Goal: Navigation & Orientation: Find specific page/section

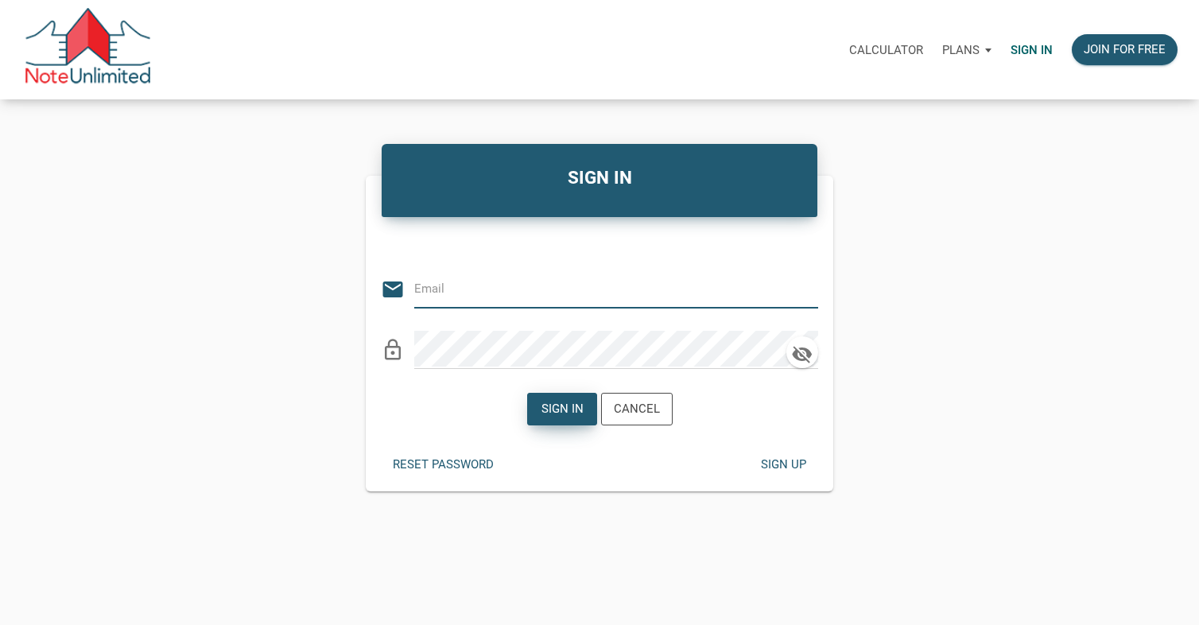
type input "[EMAIL_ADDRESS][DOMAIN_NAME]"
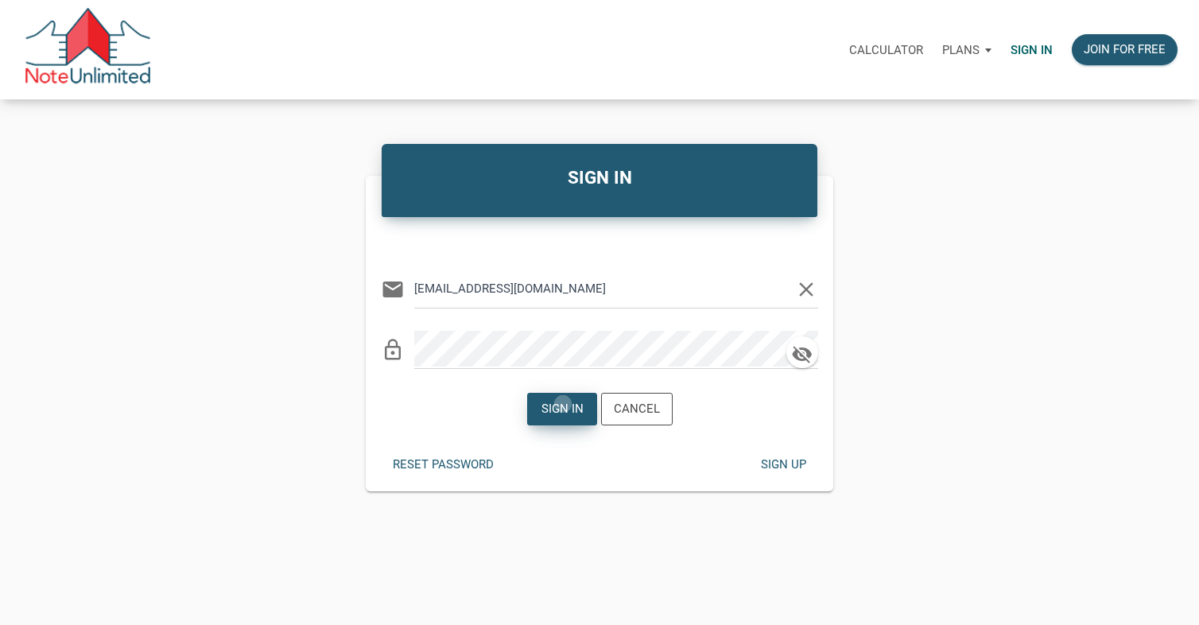
click at [563, 404] on div "Sign in" at bounding box center [561, 409] width 42 height 18
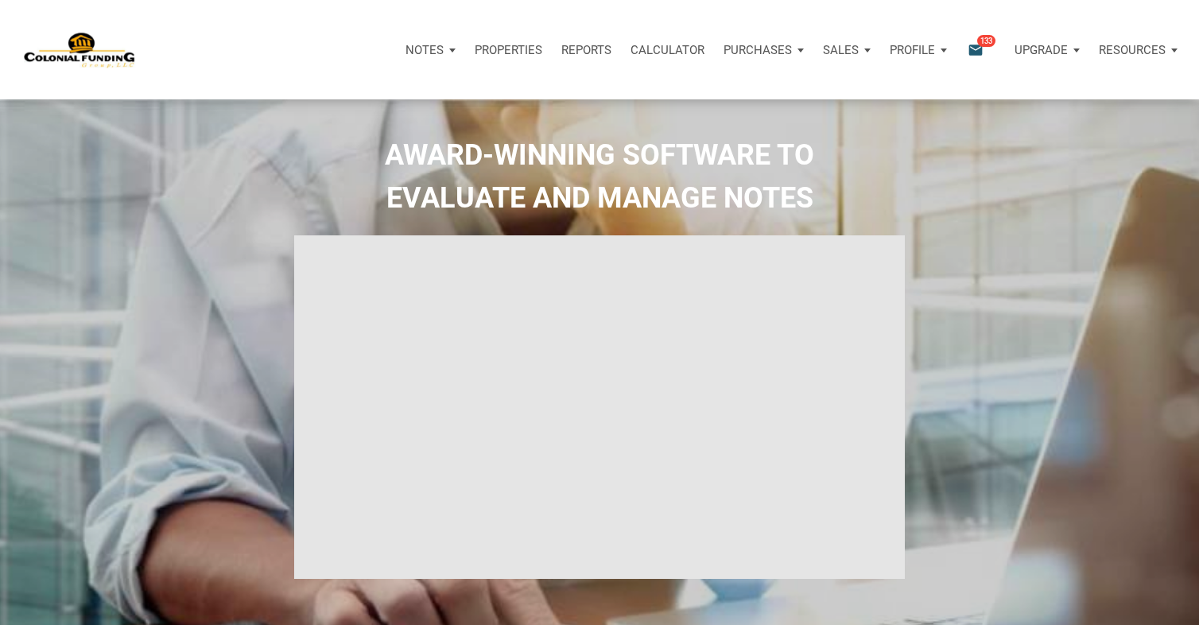
type input "Introduction to new features"
select select
click at [972, 49] on icon "email" at bounding box center [975, 50] width 19 height 18
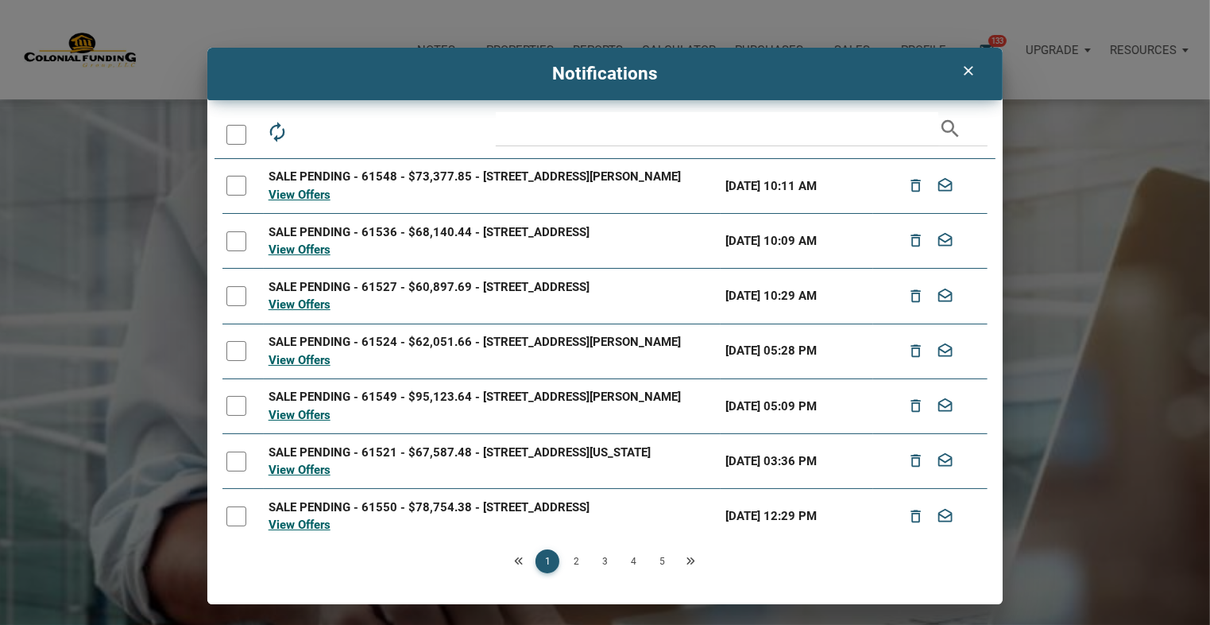
click at [579, 556] on link "2" at bounding box center [576, 561] width 24 height 24
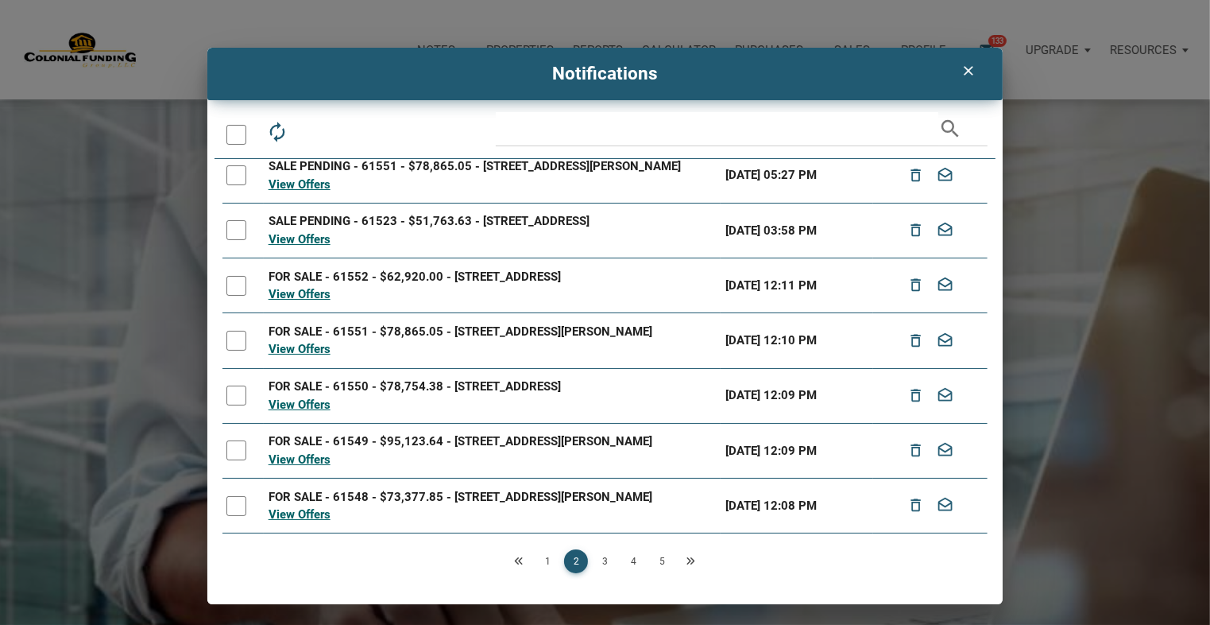
scroll to position [191, 0]
click at [609, 562] on link "3" at bounding box center [605, 561] width 24 height 24
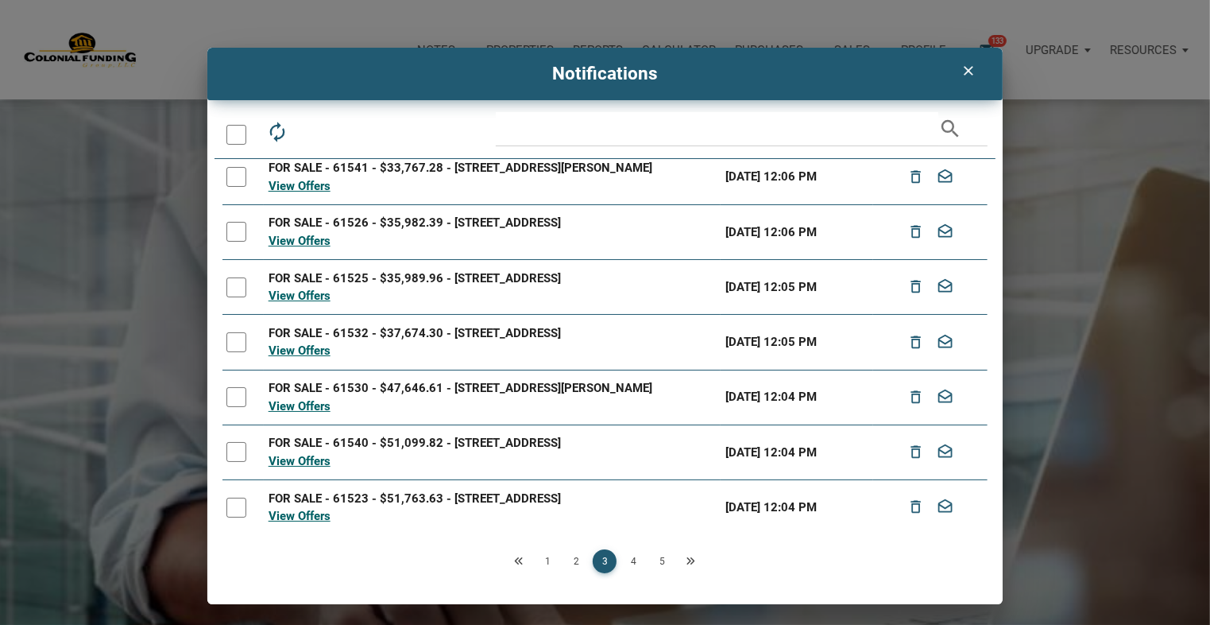
scroll to position [182, 0]
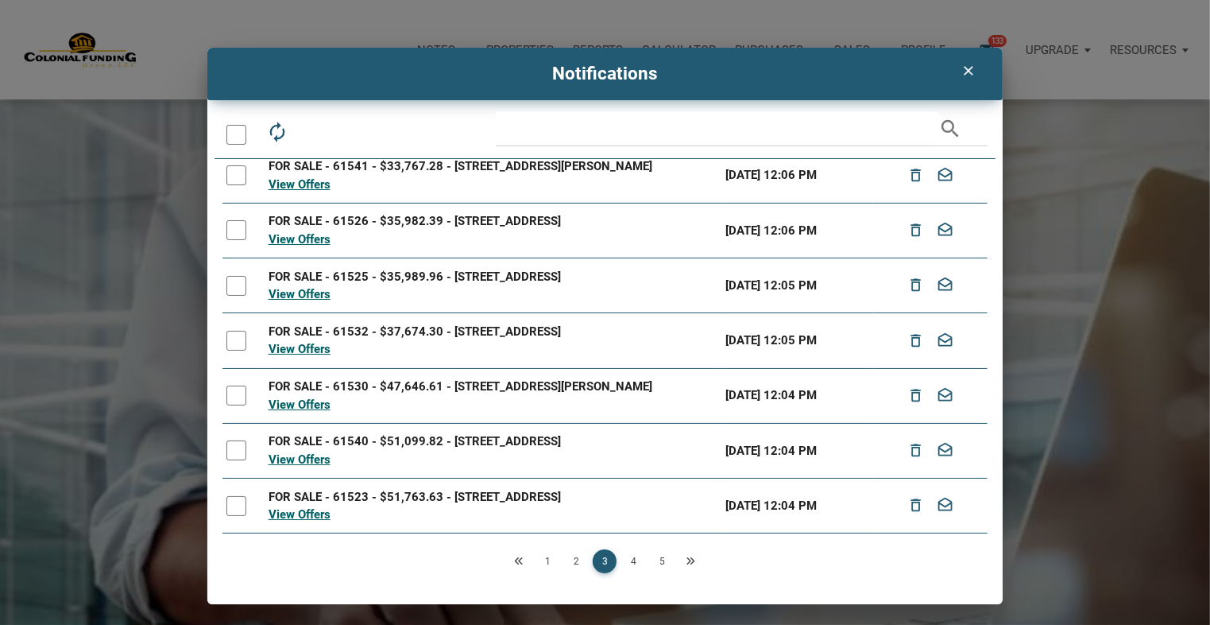
click at [638, 561] on link "4" at bounding box center [634, 561] width 24 height 24
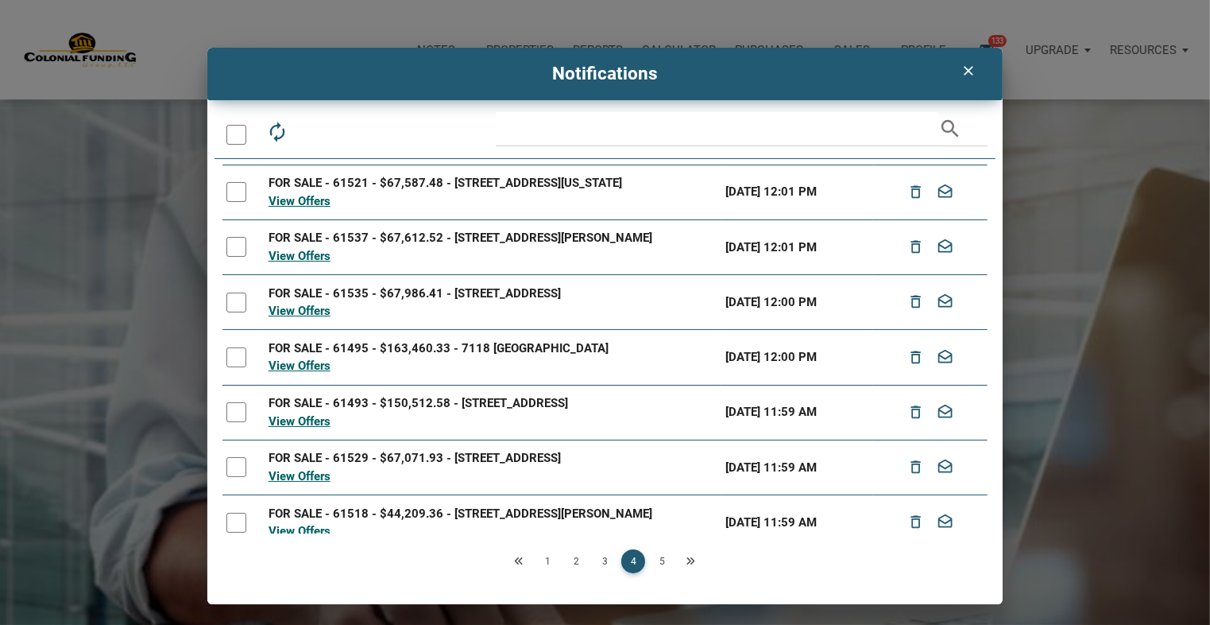
scroll to position [191, 0]
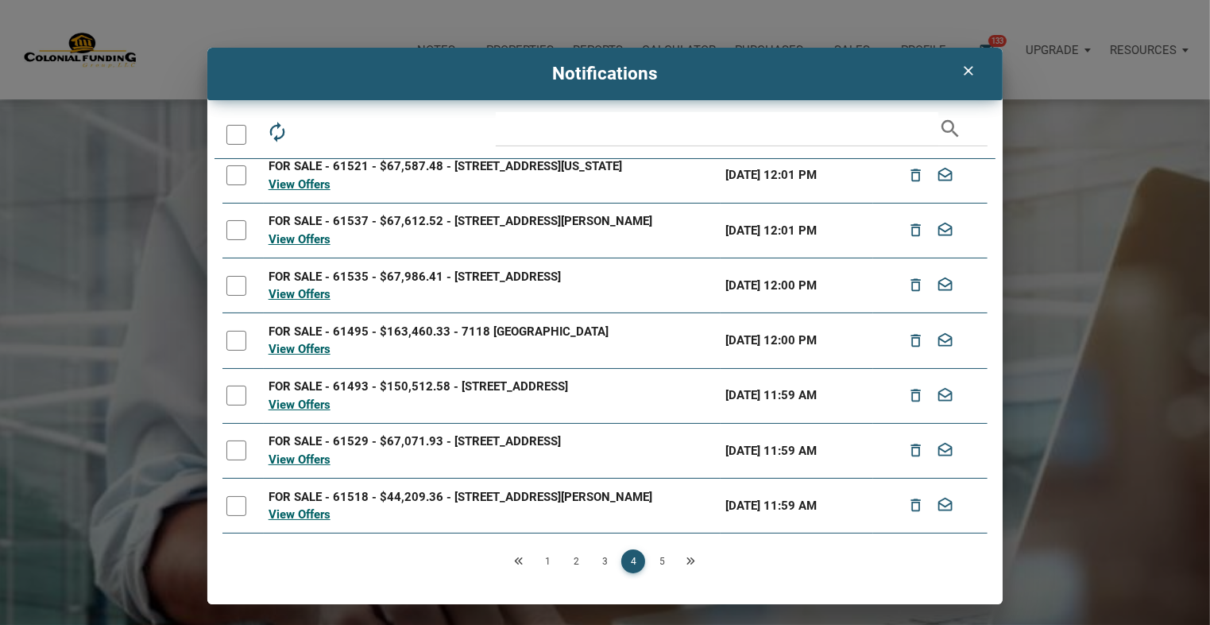
click at [663, 562] on link "5" at bounding box center [662, 561] width 24 height 24
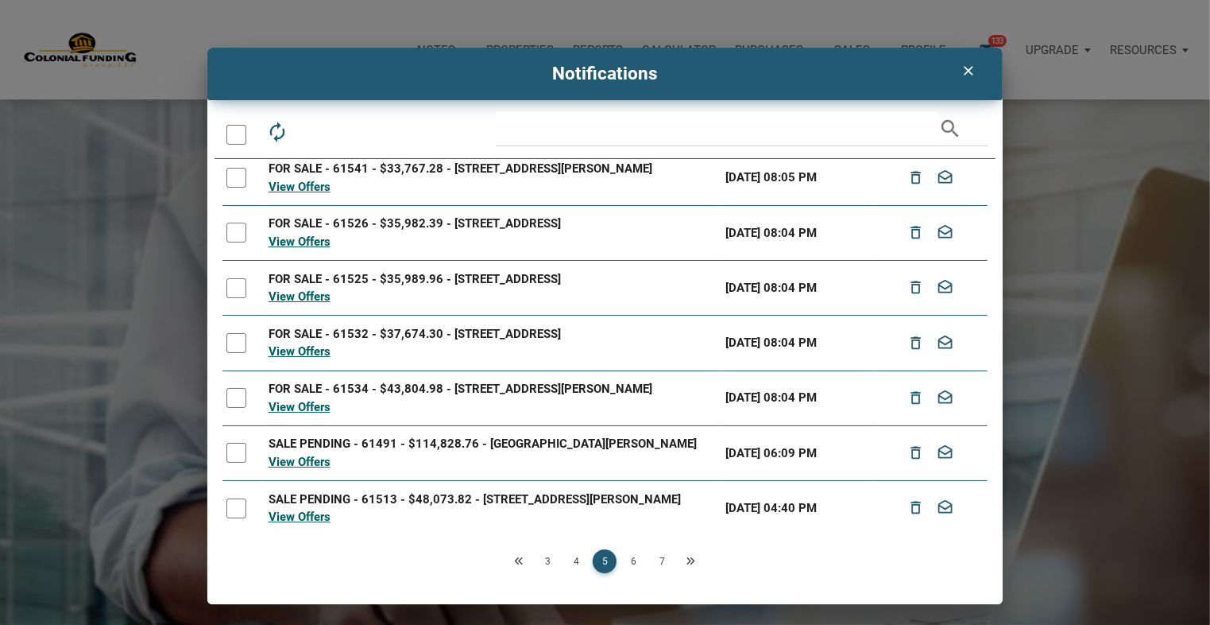
scroll to position [182, 0]
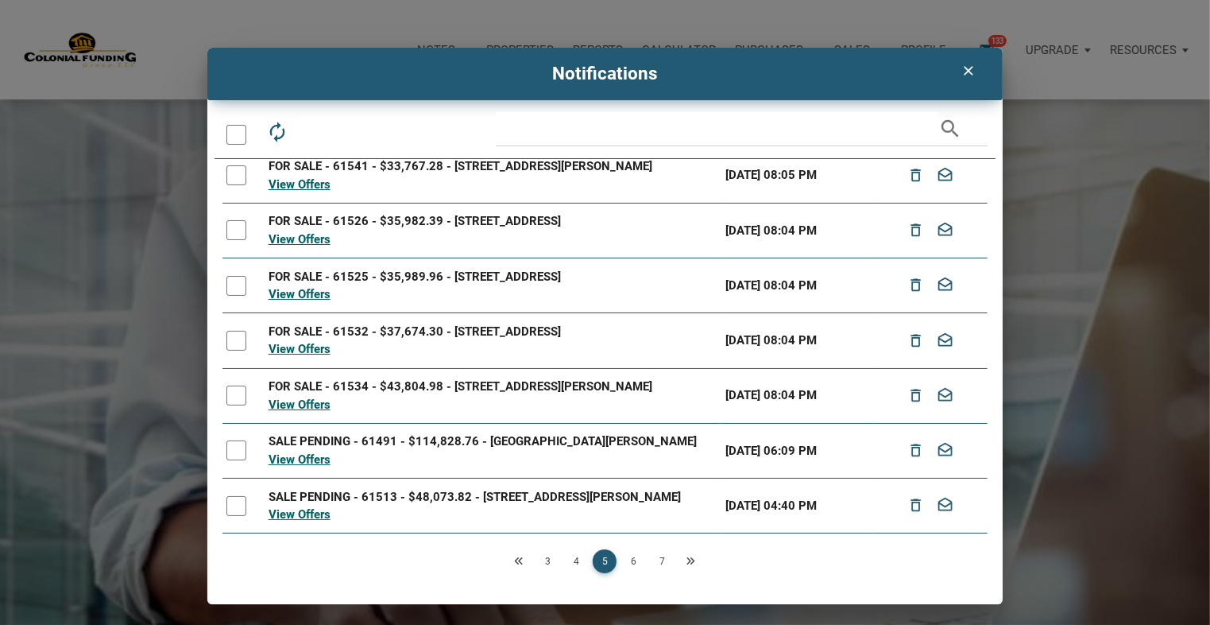
click at [637, 556] on link "6" at bounding box center [634, 561] width 24 height 24
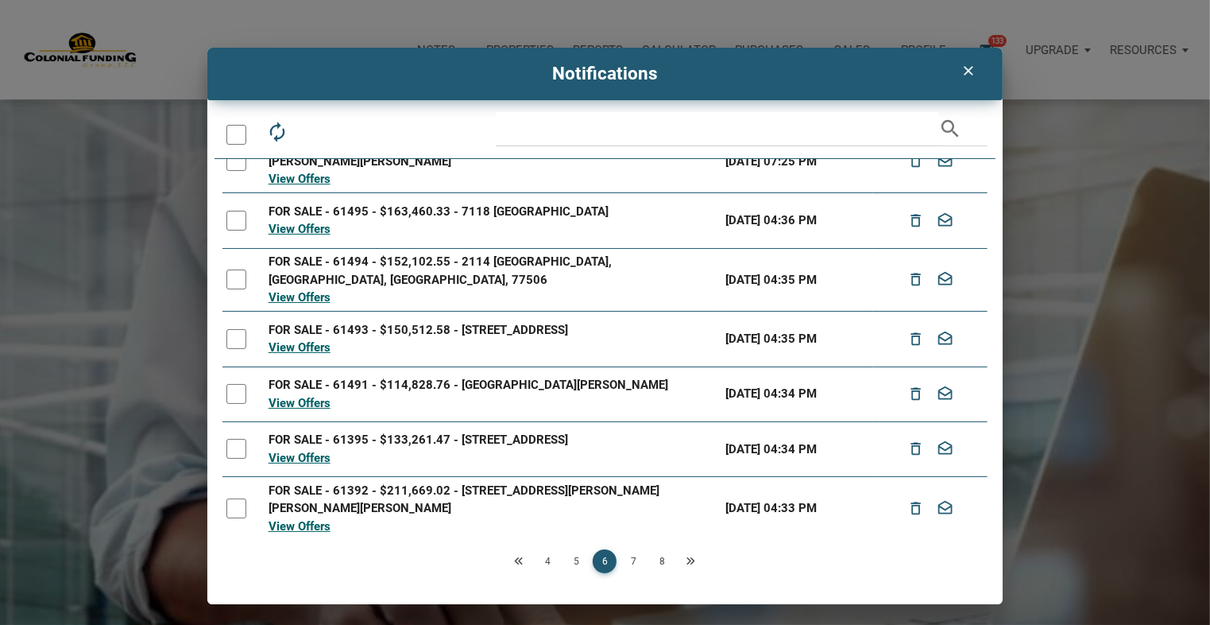
scroll to position [191, 0]
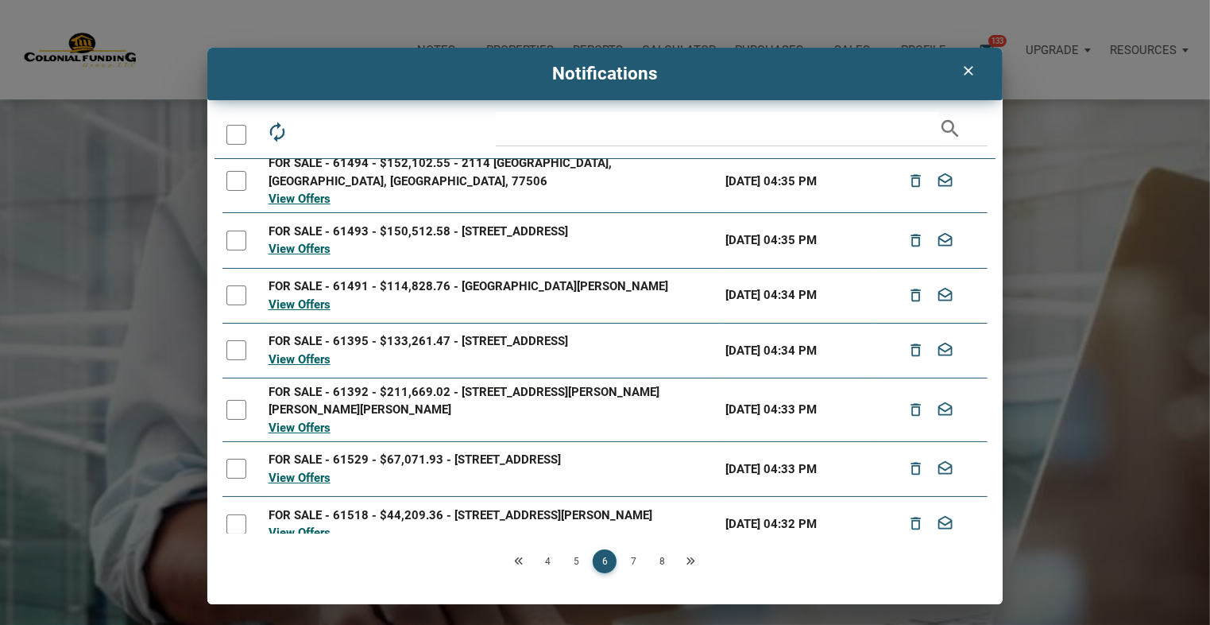
click at [638, 562] on link "7" at bounding box center [634, 561] width 24 height 24
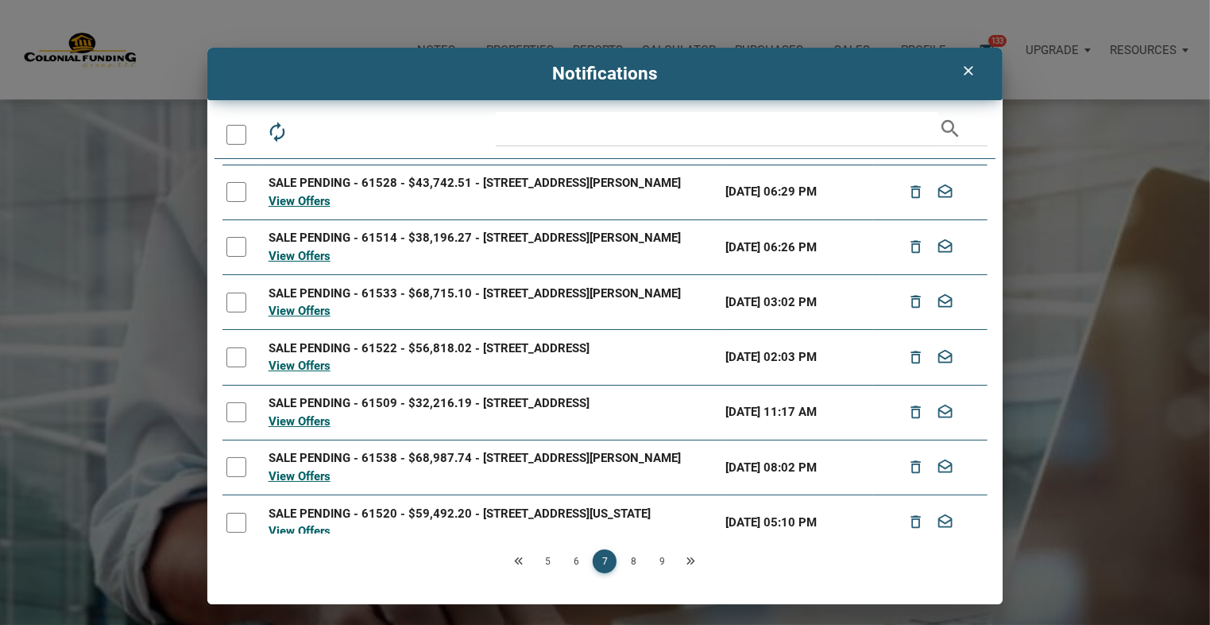
scroll to position [224, 0]
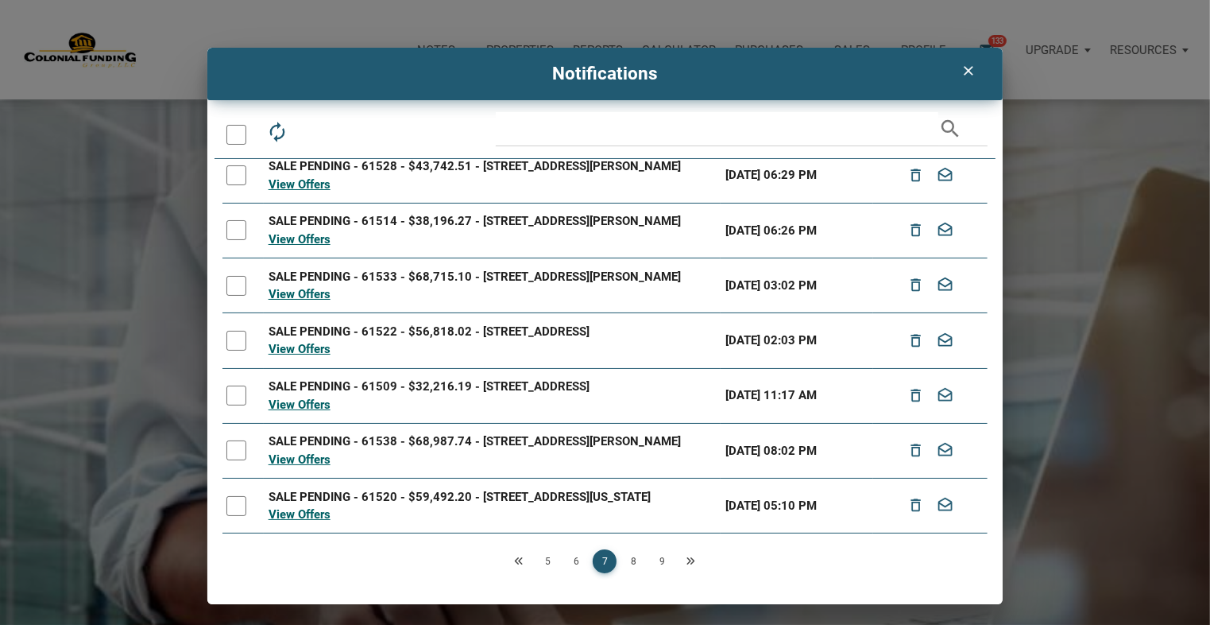
click at [638, 562] on link "8" at bounding box center [634, 561] width 24 height 24
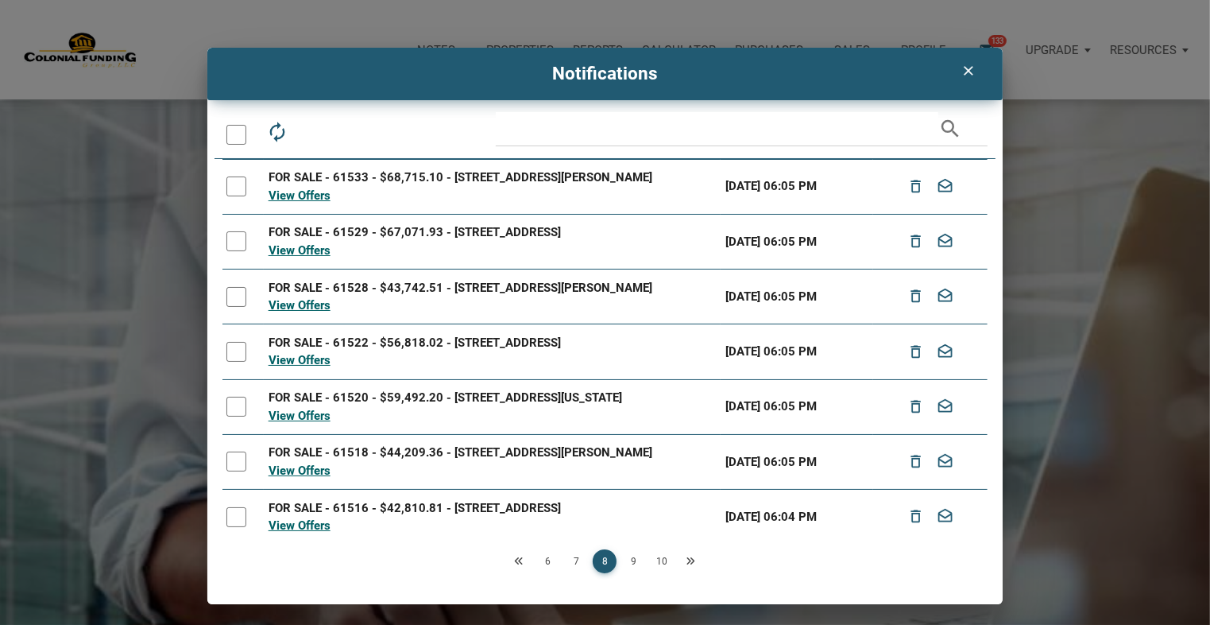
scroll to position [207, 0]
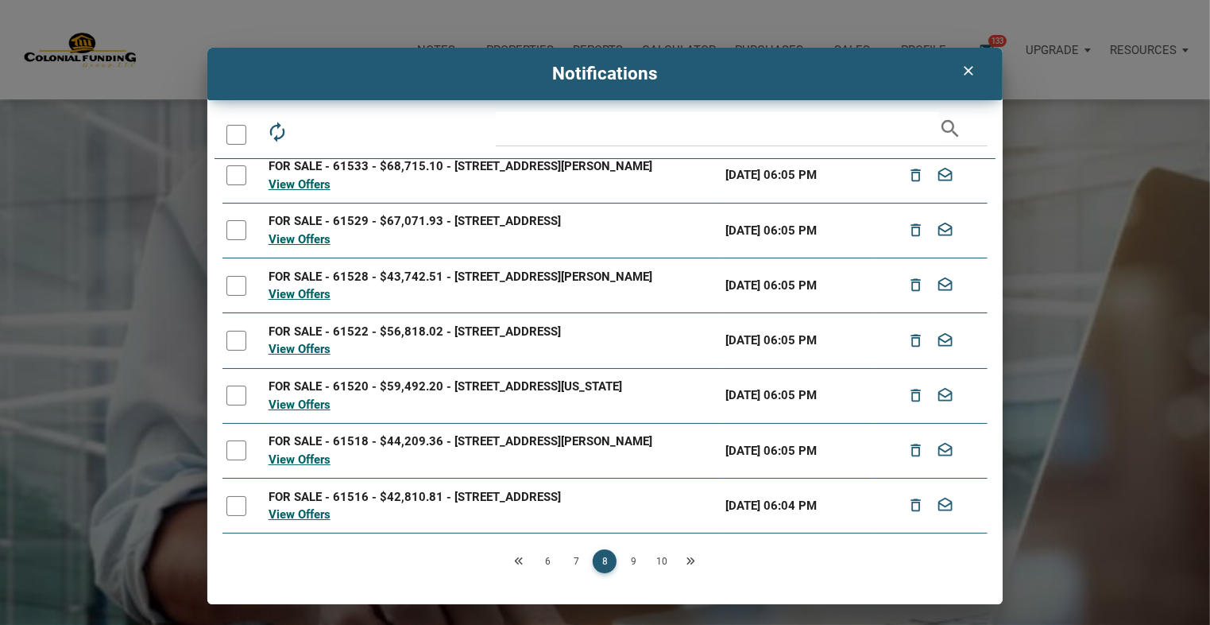
click at [633, 557] on link "9" at bounding box center [634, 561] width 24 height 24
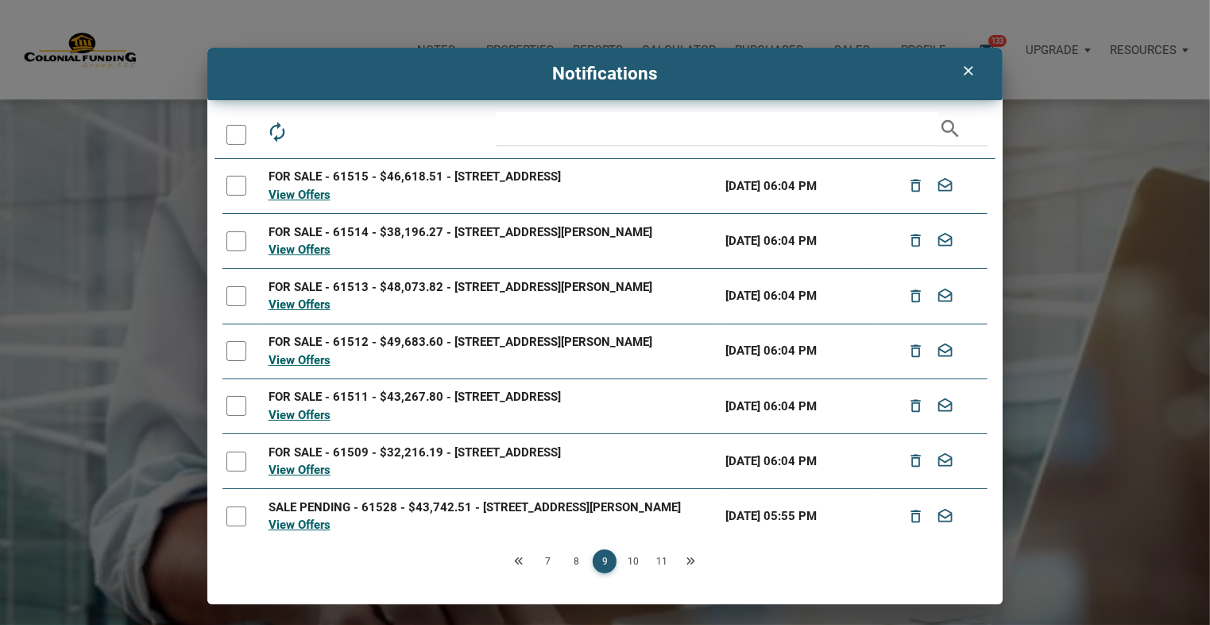
scroll to position [224, 0]
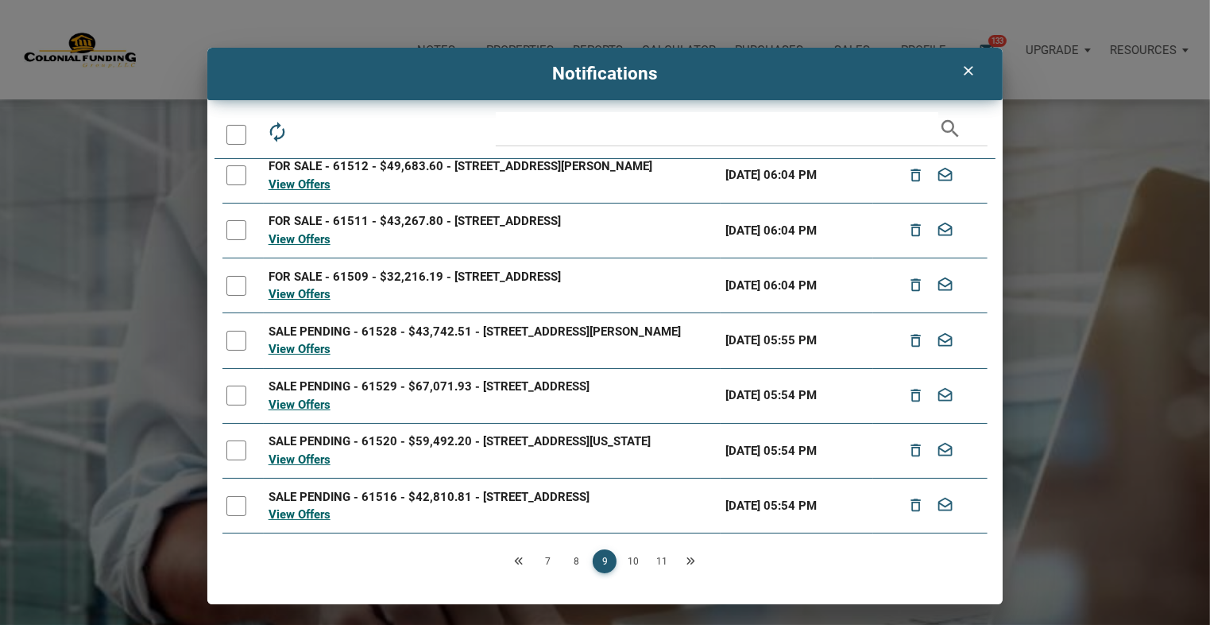
click at [636, 561] on link "10" at bounding box center [634, 561] width 24 height 24
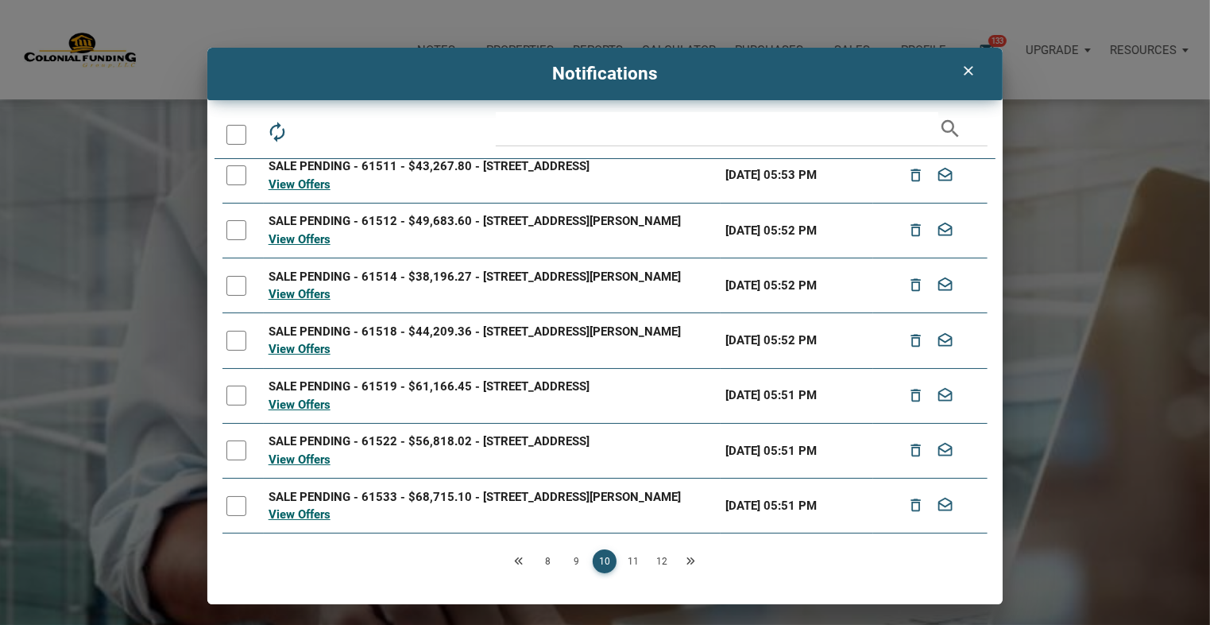
scroll to position [215, 0]
click at [632, 562] on link "11" at bounding box center [634, 561] width 24 height 24
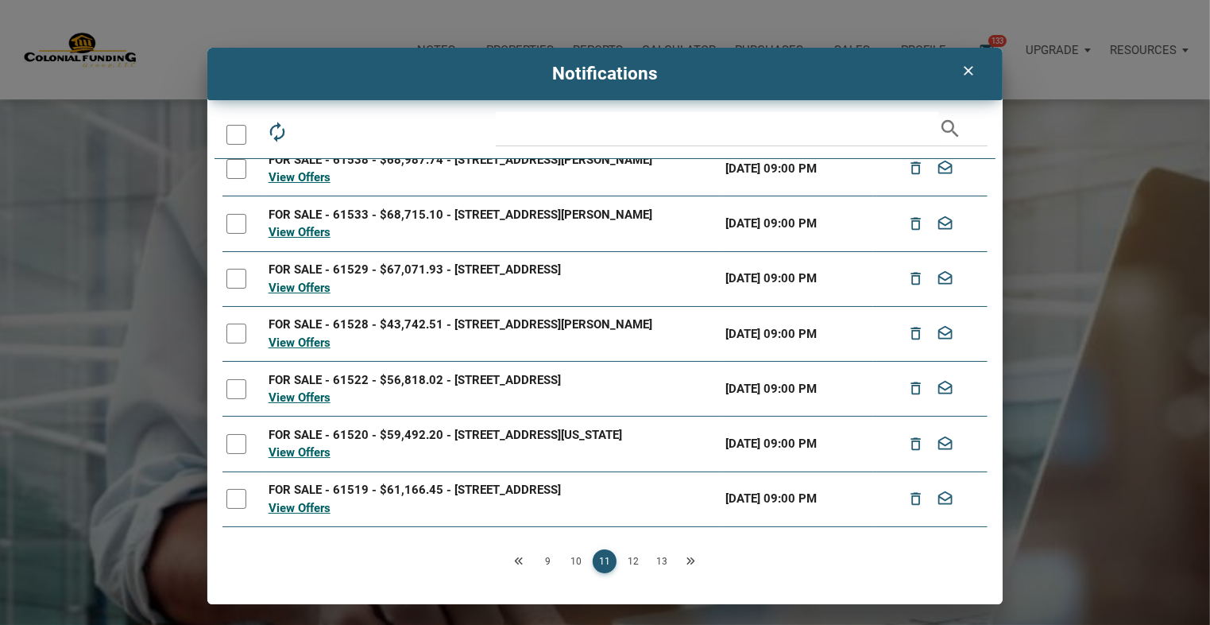
scroll to position [199, 0]
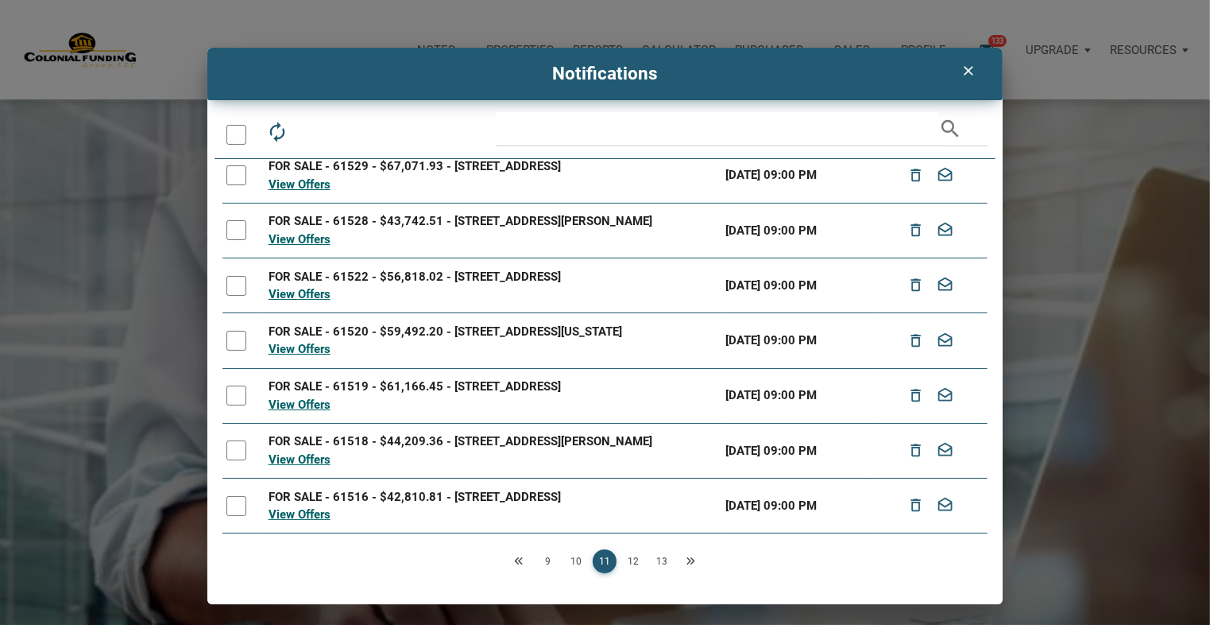
click at [634, 560] on link "12" at bounding box center [634, 561] width 24 height 24
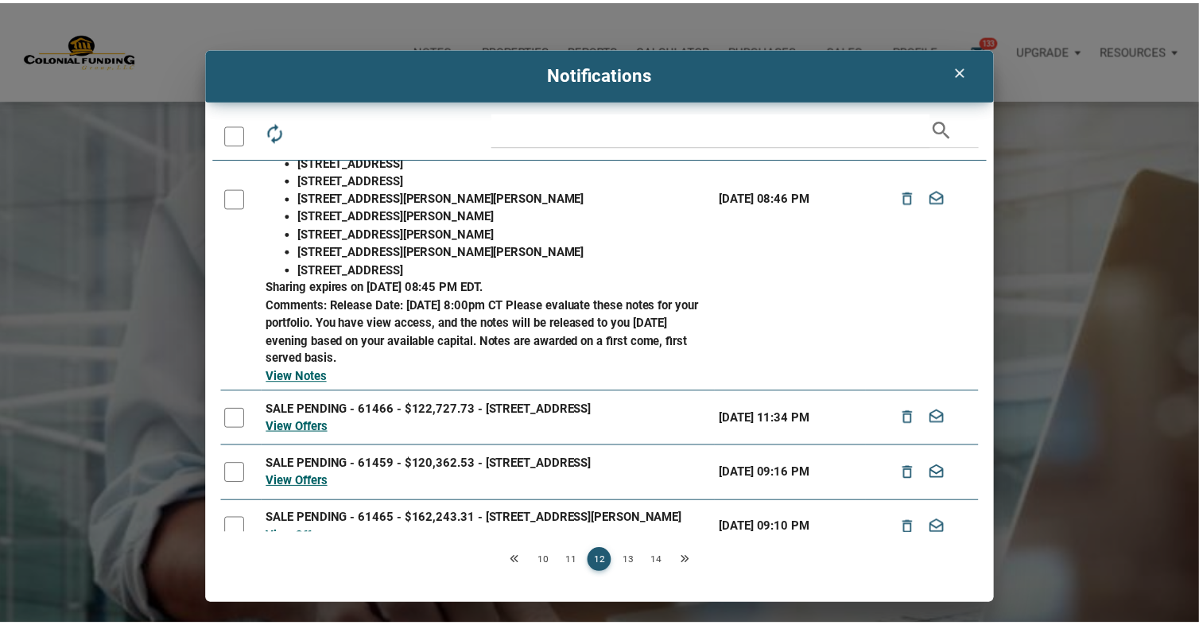
scroll to position [537, 0]
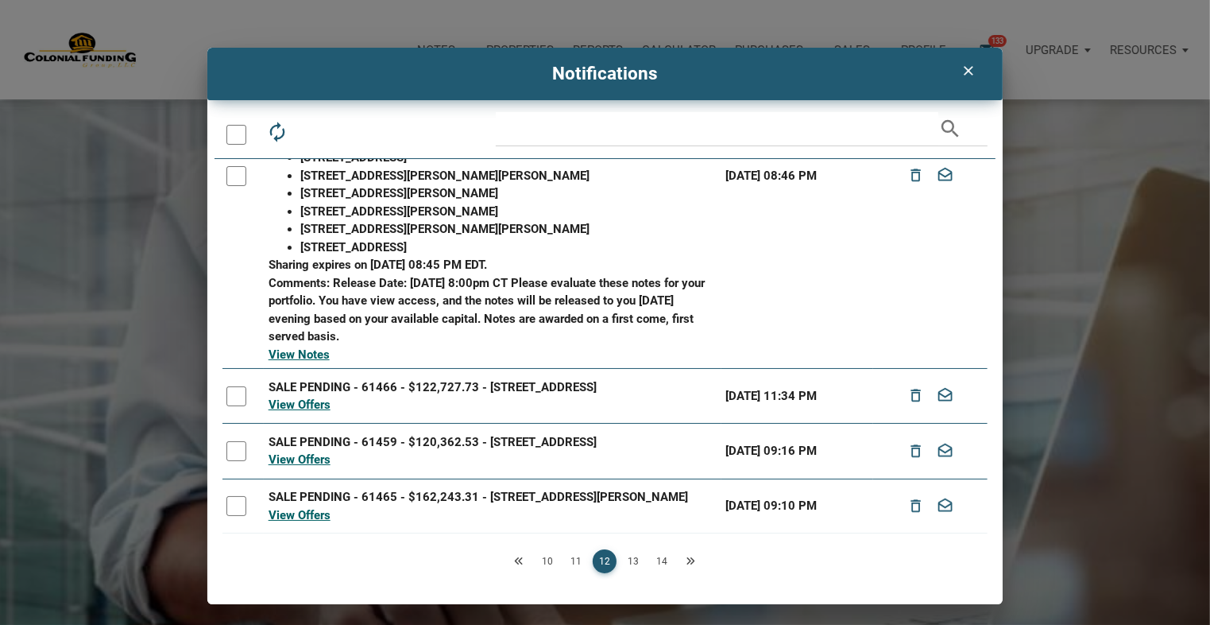
click at [966, 72] on icon "clear" at bounding box center [968, 71] width 19 height 16
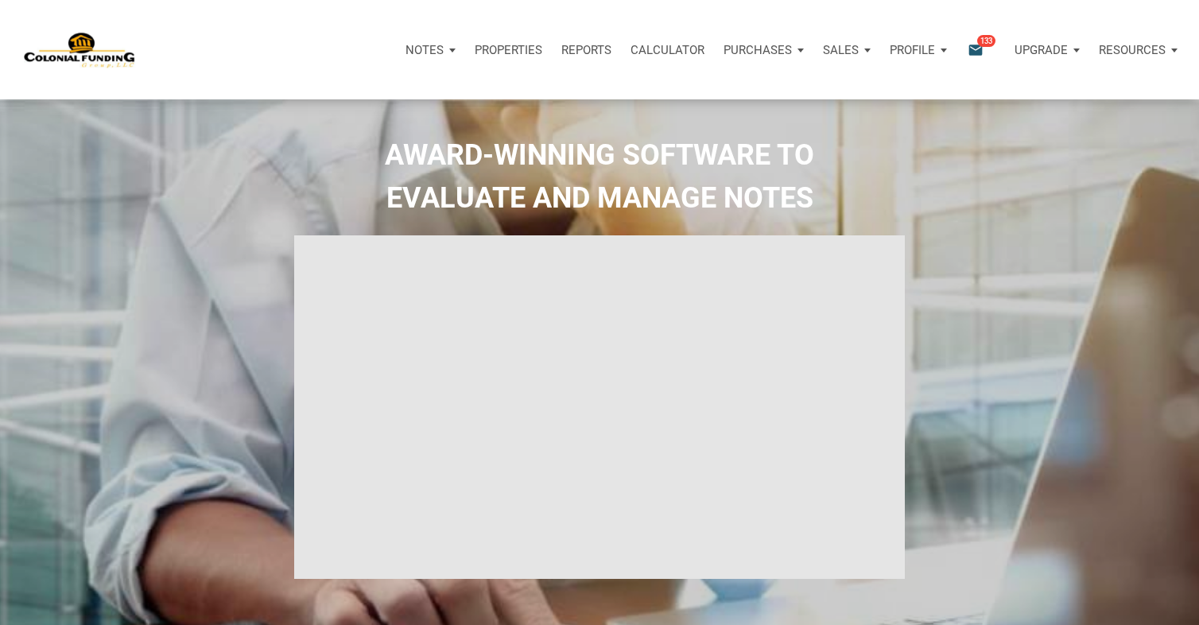
click at [1049, 52] on p "Upgrade" at bounding box center [1040, 50] width 53 height 14
click at [1139, 52] on p "Resources" at bounding box center [1131, 50] width 67 height 14
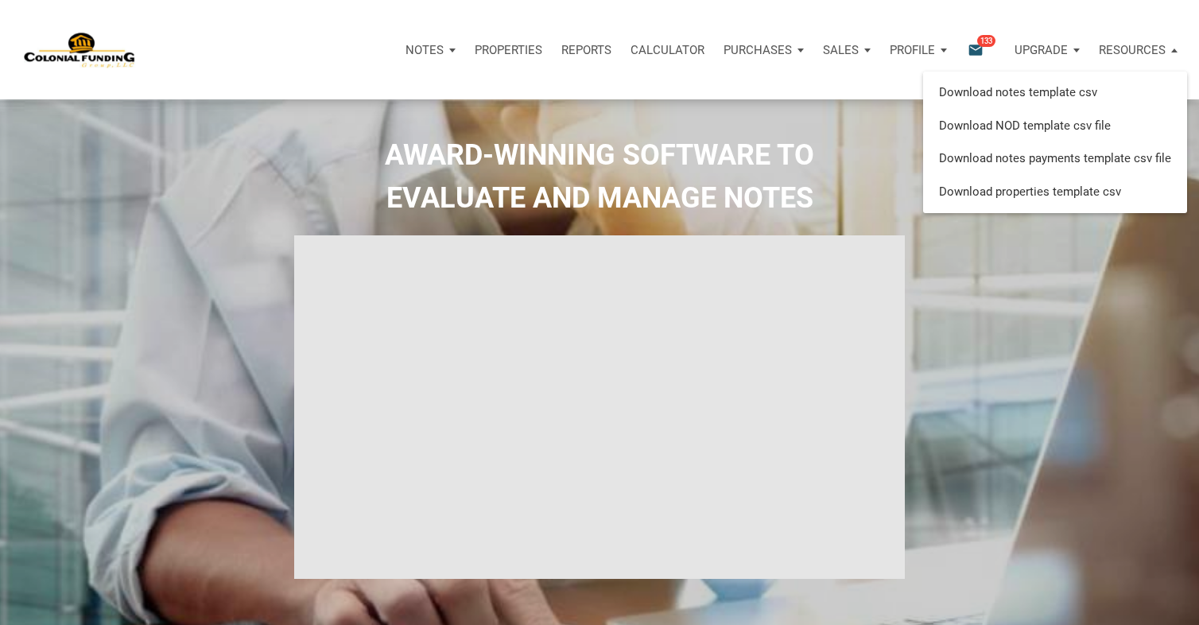
click at [1094, 255] on div "AWARD-WINNING SOFTWARE TO EVALUATE AND MANAGE NOTES" at bounding box center [599, 396] width 1191 height 525
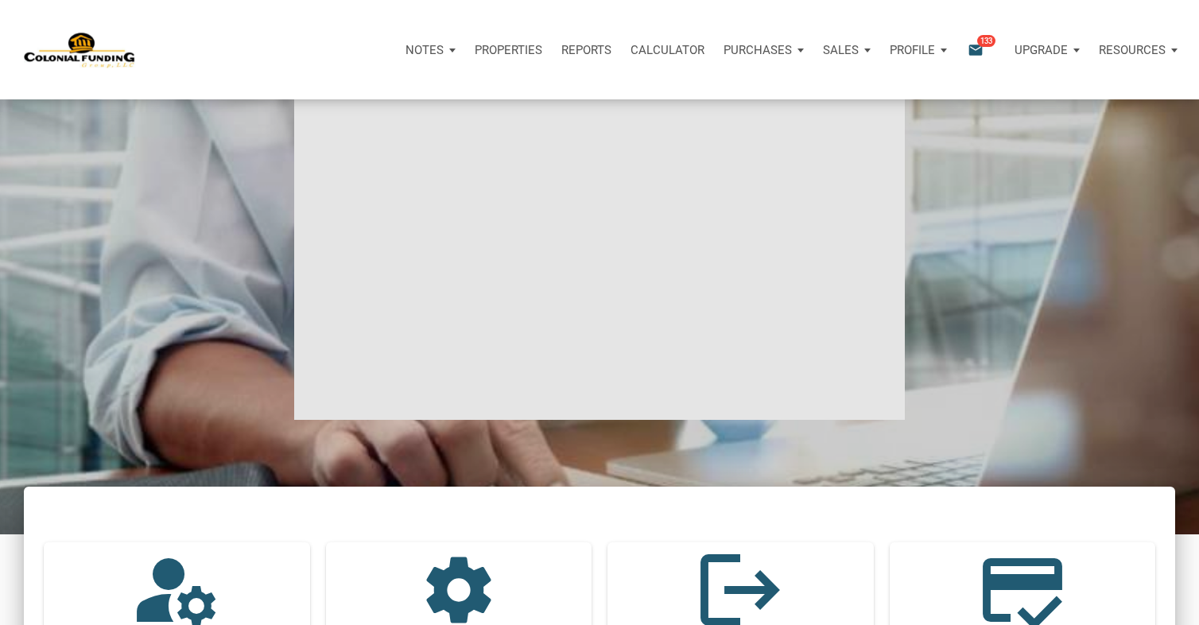
scroll to position [397, 0]
